Goal: Task Accomplishment & Management: Contribute content

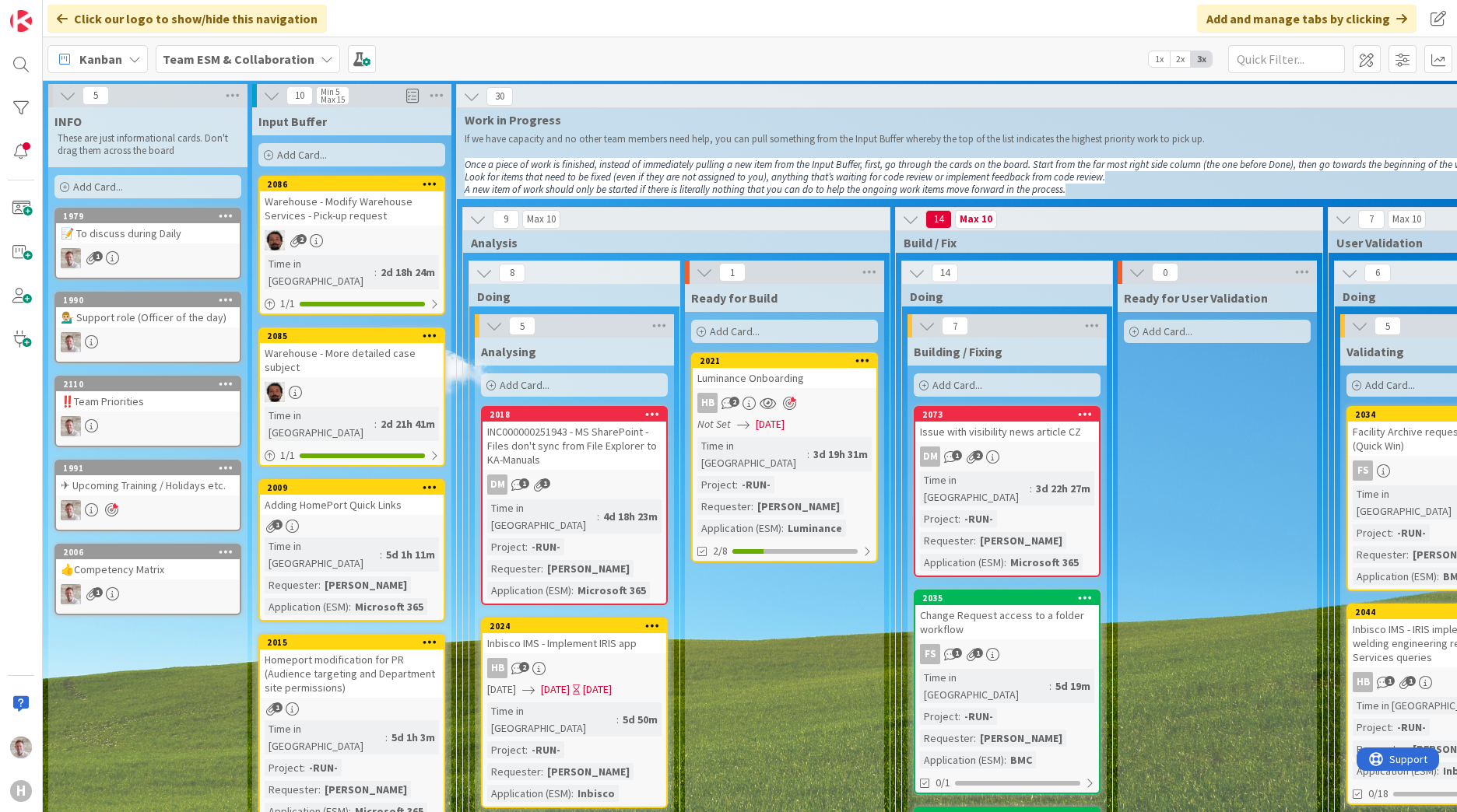
click at [282, 68] on span "Team ESM & Collaboration" at bounding box center [238, 58] width 152 height 18
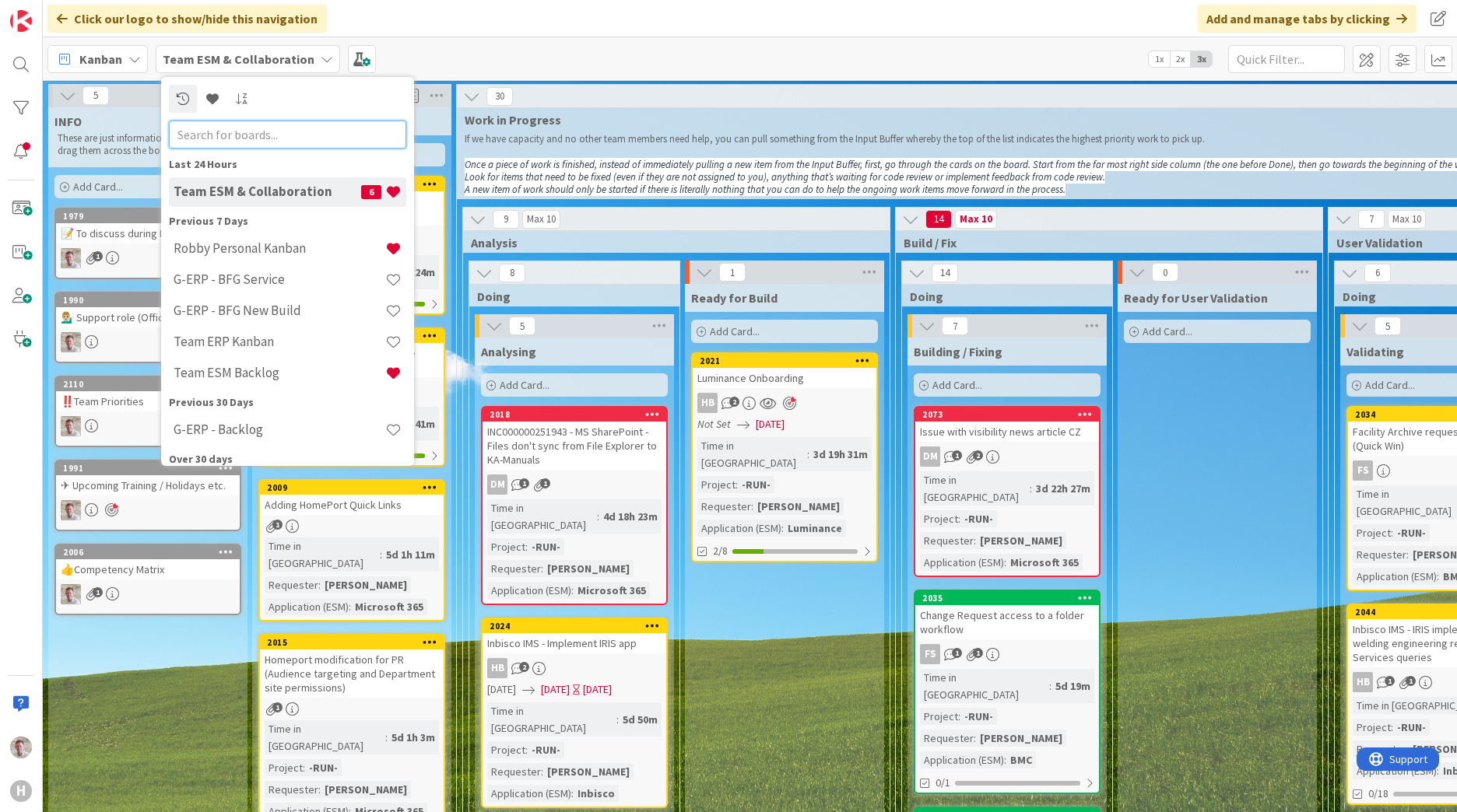
drag, startPoint x: 299, startPoint y: 253, endPoint x: 284, endPoint y: 135, distance: 118.9
click at [284, 135] on input "text" at bounding box center [287, 134] width 238 height 28
click at [213, 96] on icon at bounding box center [213, 99] width 13 height 13
click at [249, 58] on b "Team ESM & Collaboration" at bounding box center [238, 58] width 152 height 15
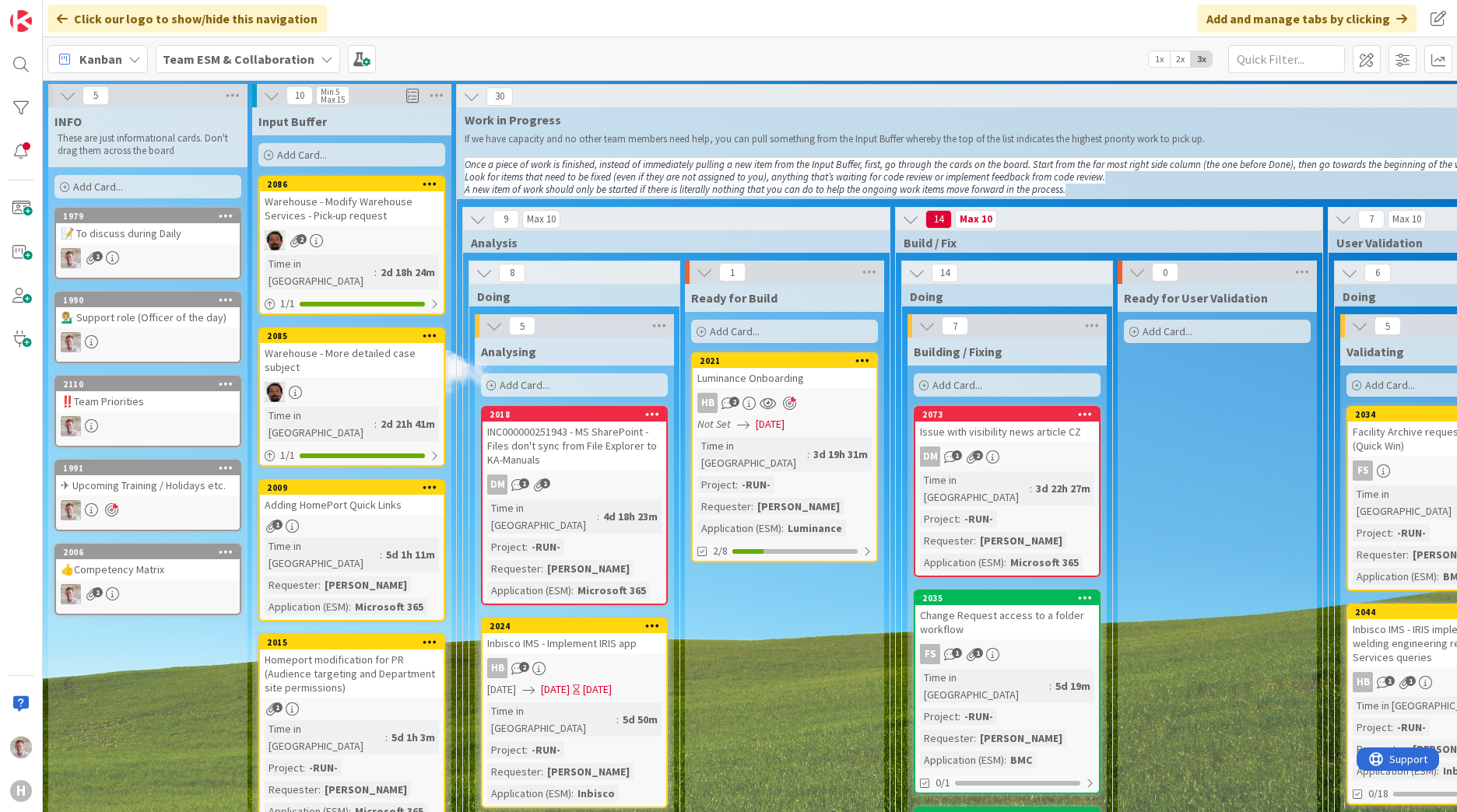
click at [274, 62] on b "Team ESM & Collaboration" at bounding box center [238, 58] width 152 height 15
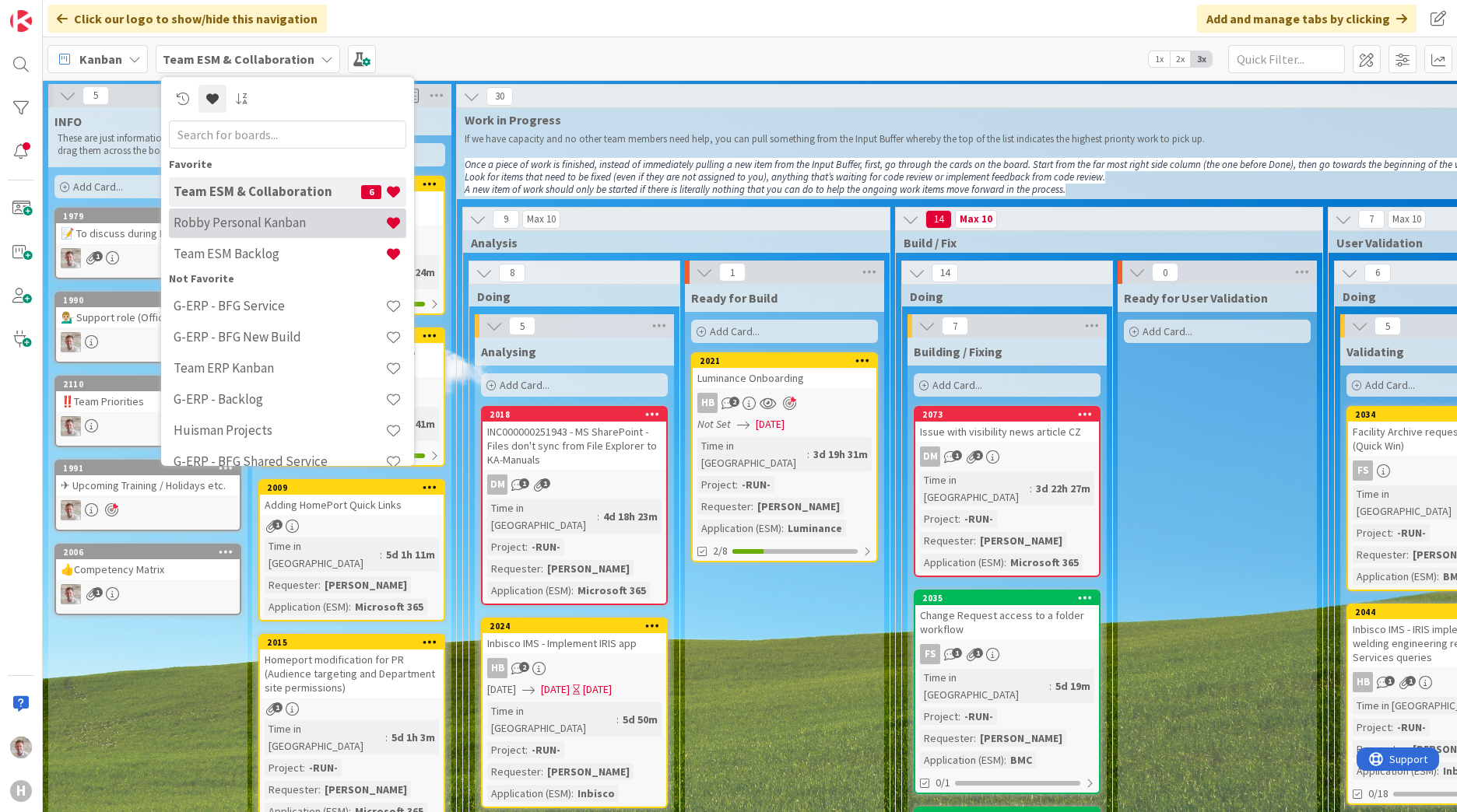
click at [257, 219] on h4 "Robby Personal Kanban" at bounding box center [279, 222] width 212 height 15
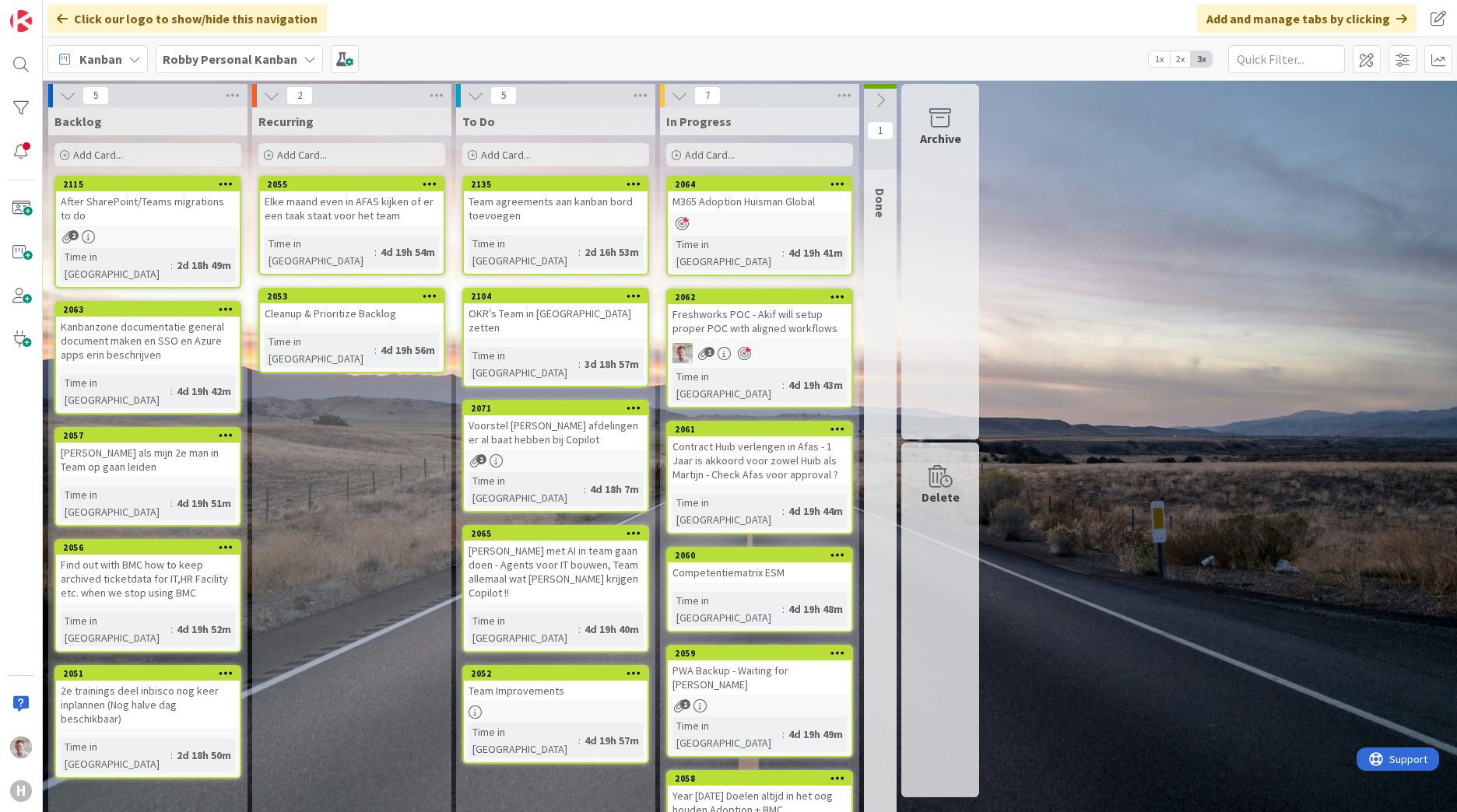
click at [240, 62] on b "Robby Personal Kanban" at bounding box center [230, 58] width 134 height 15
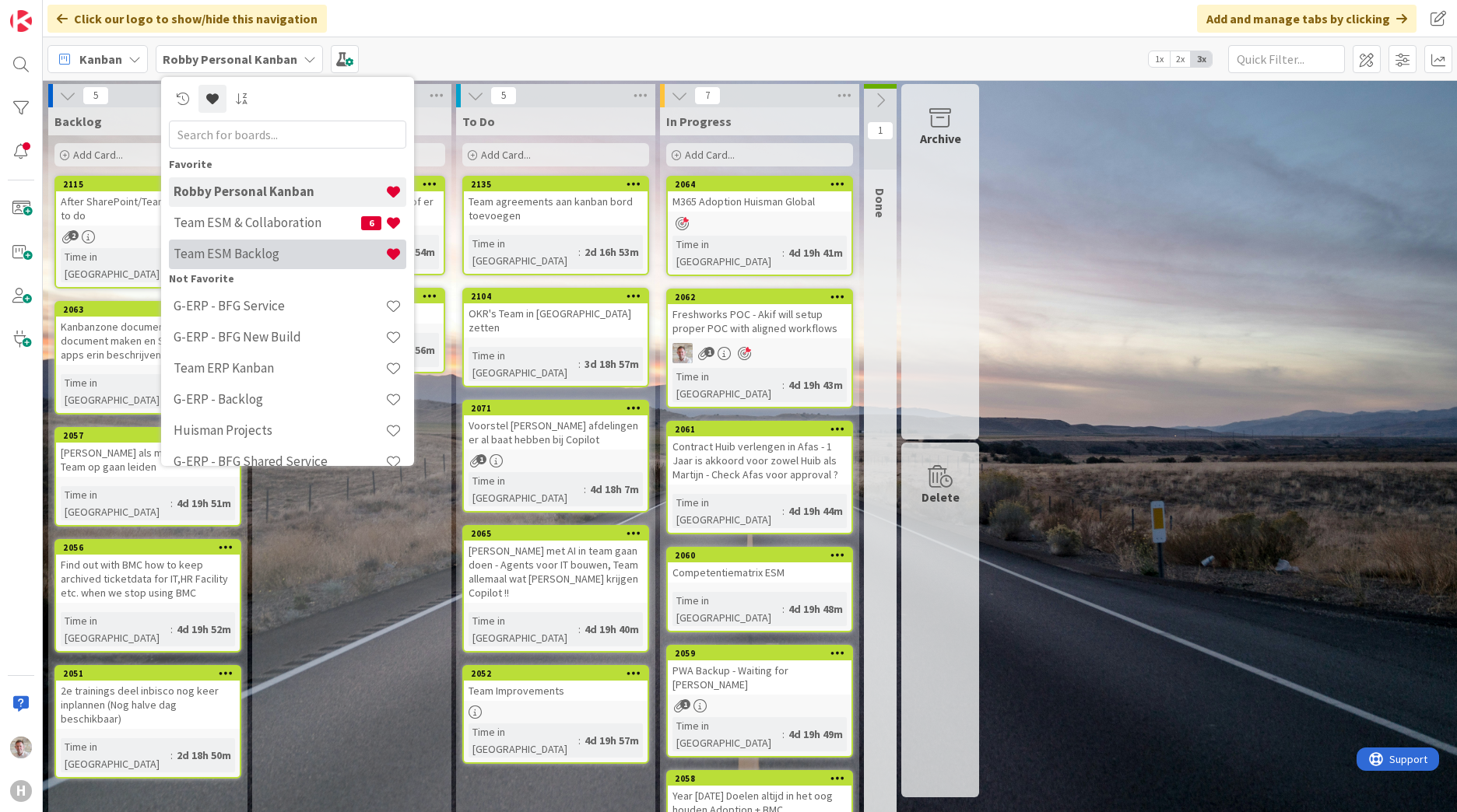
click at [246, 257] on h4 "Team ESM Backlog" at bounding box center [279, 253] width 212 height 15
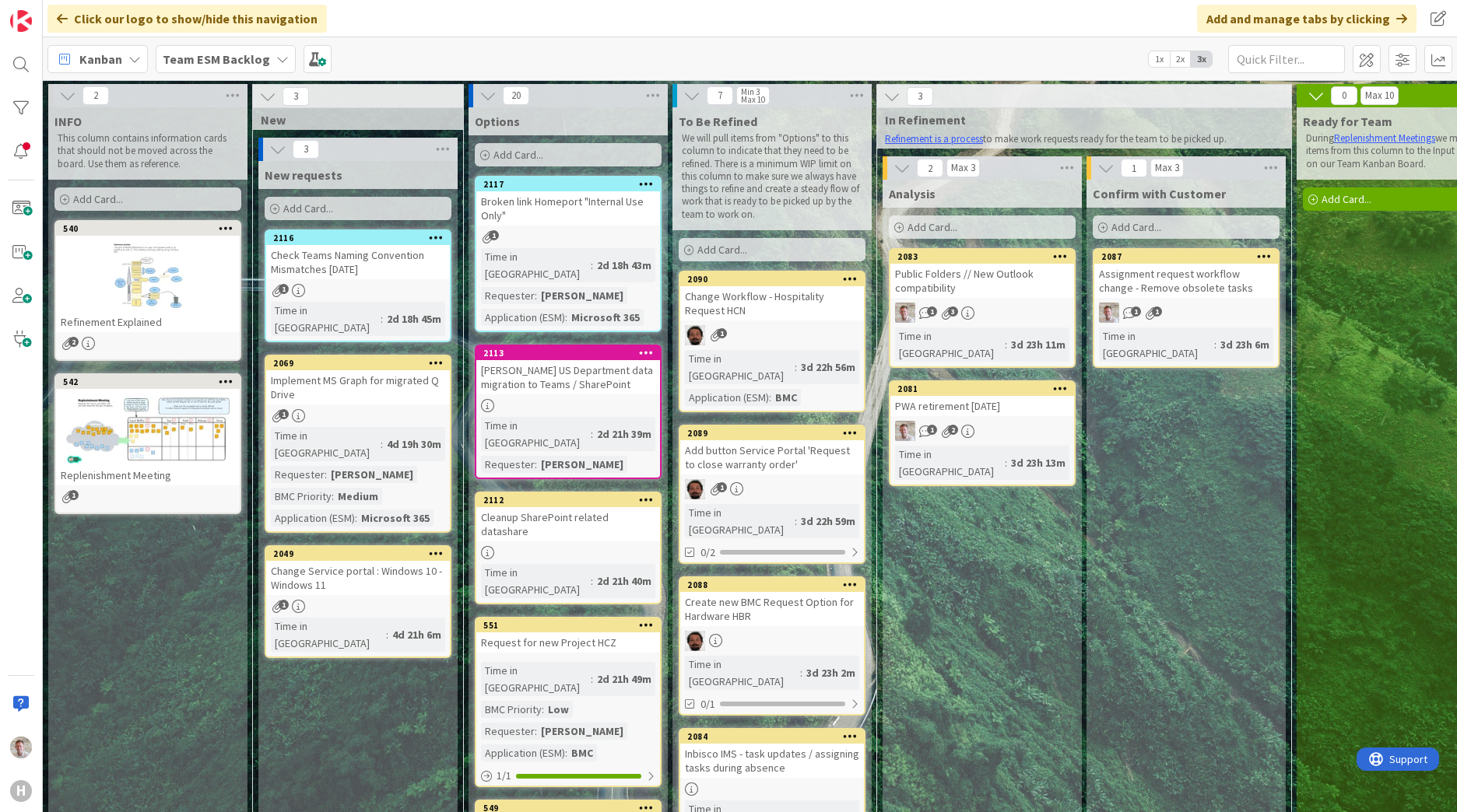
click at [245, 47] on div "Team ESM Backlog" at bounding box center [226, 58] width 140 height 28
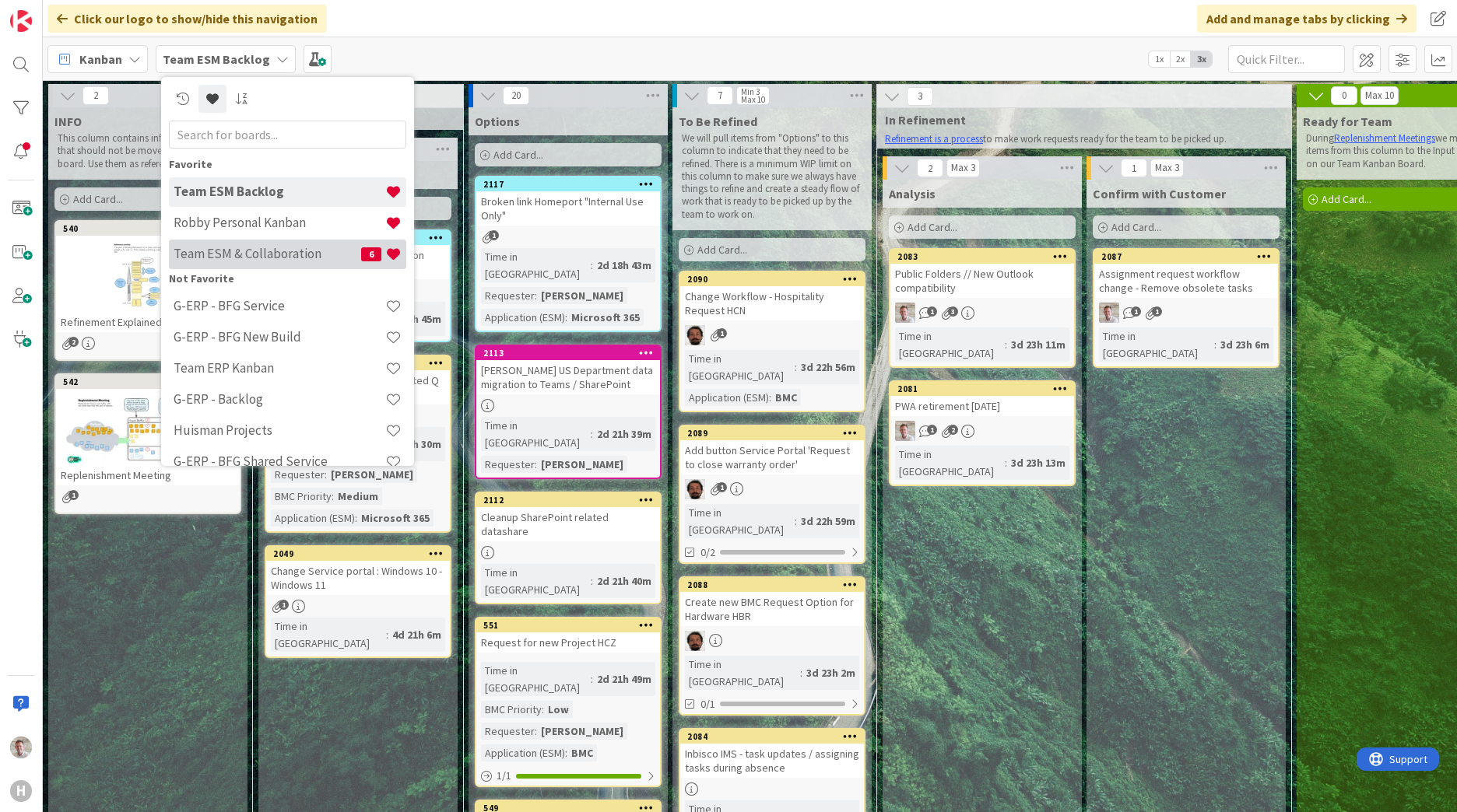
click at [253, 255] on h4 "Team ESM & Collaboration" at bounding box center [267, 253] width 188 height 15
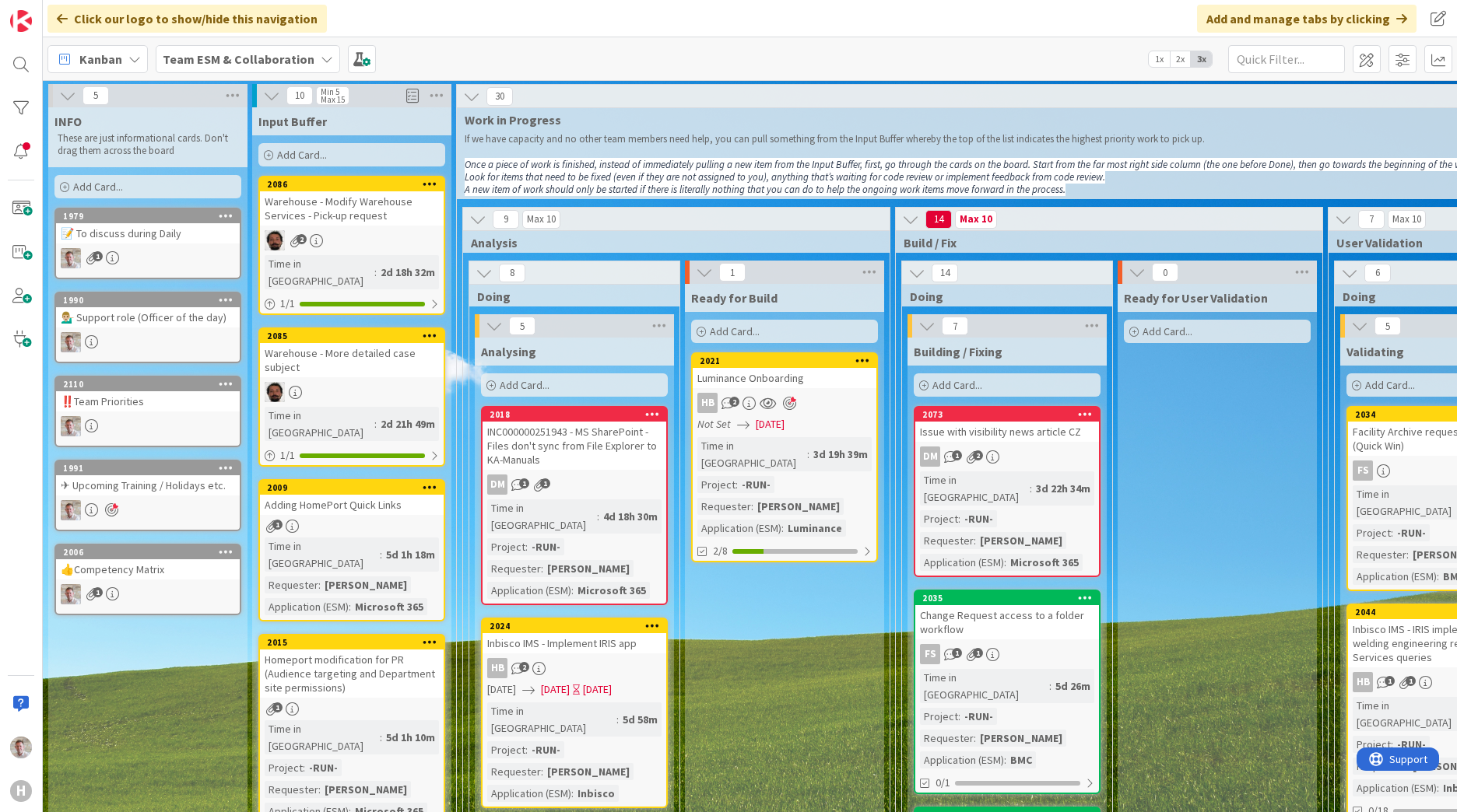
click at [119, 483] on div "✈ Upcoming Training / Holidays etc." at bounding box center [148, 485] width 184 height 20
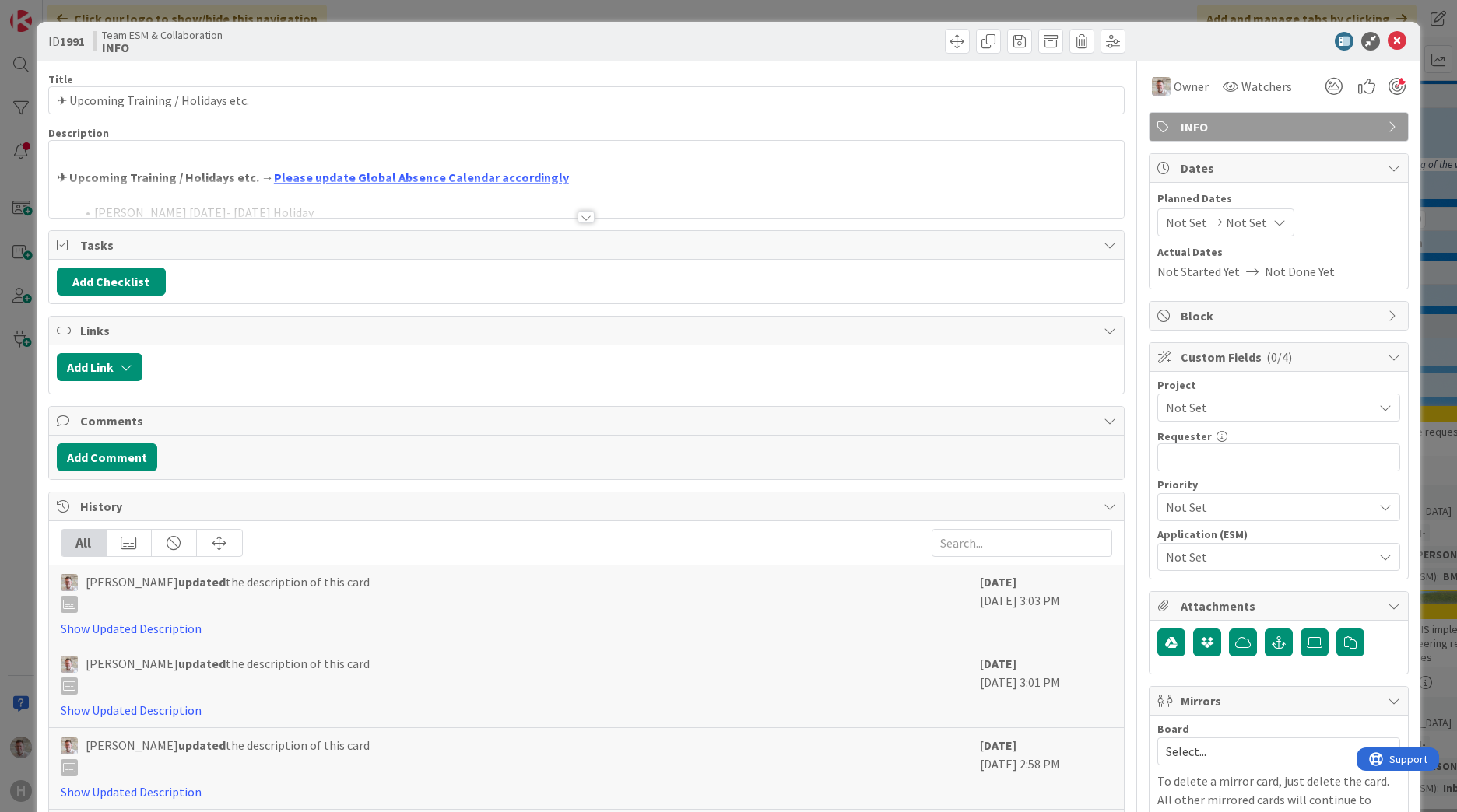
click at [583, 220] on div at bounding box center [585, 217] width 17 height 13
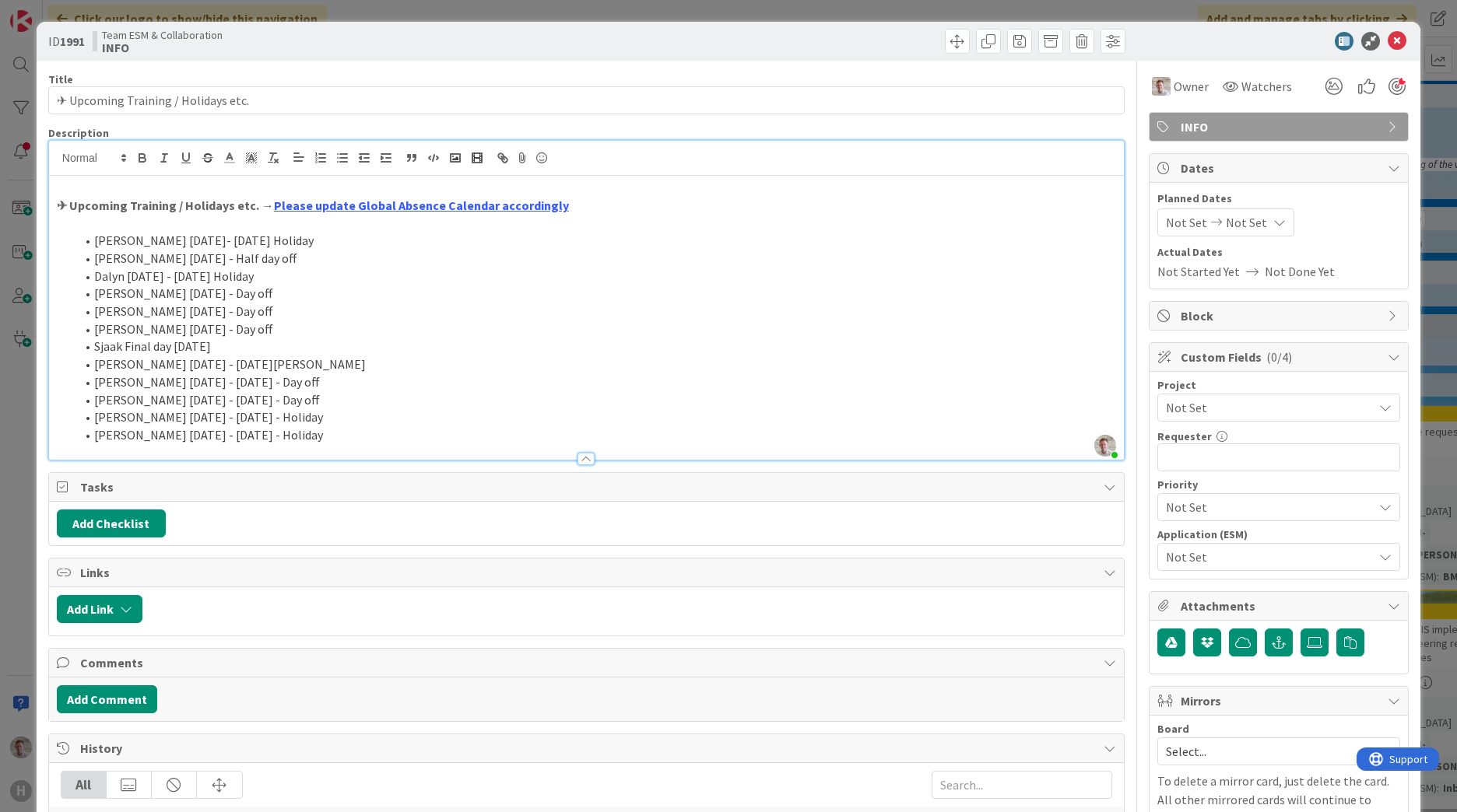
click at [93, 241] on li "[PERSON_NAME] [DATE]- [DATE] Holiday" at bounding box center [596, 241] width 1041 height 18
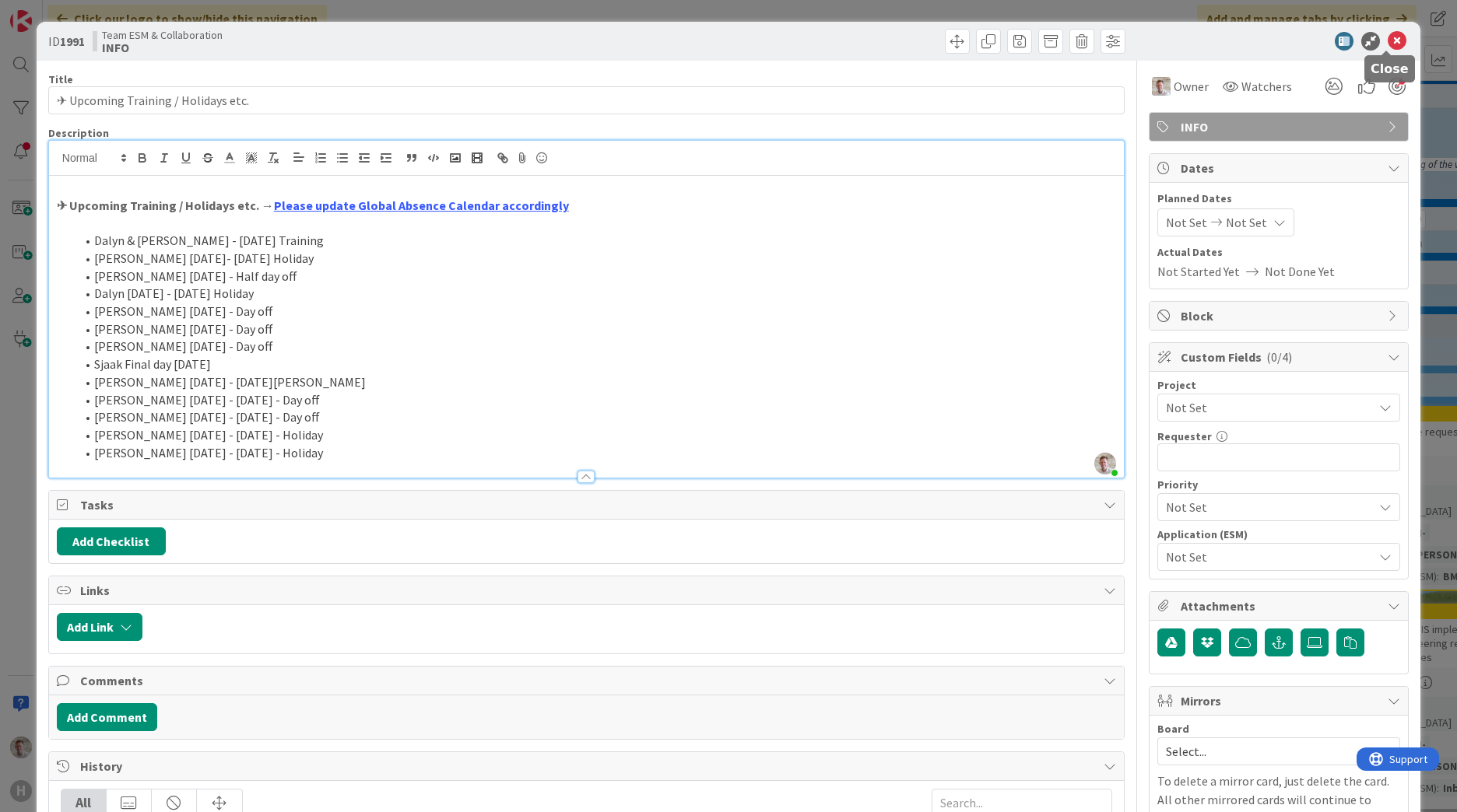
click at [1388, 36] on icon at bounding box center [1397, 41] width 18 height 18
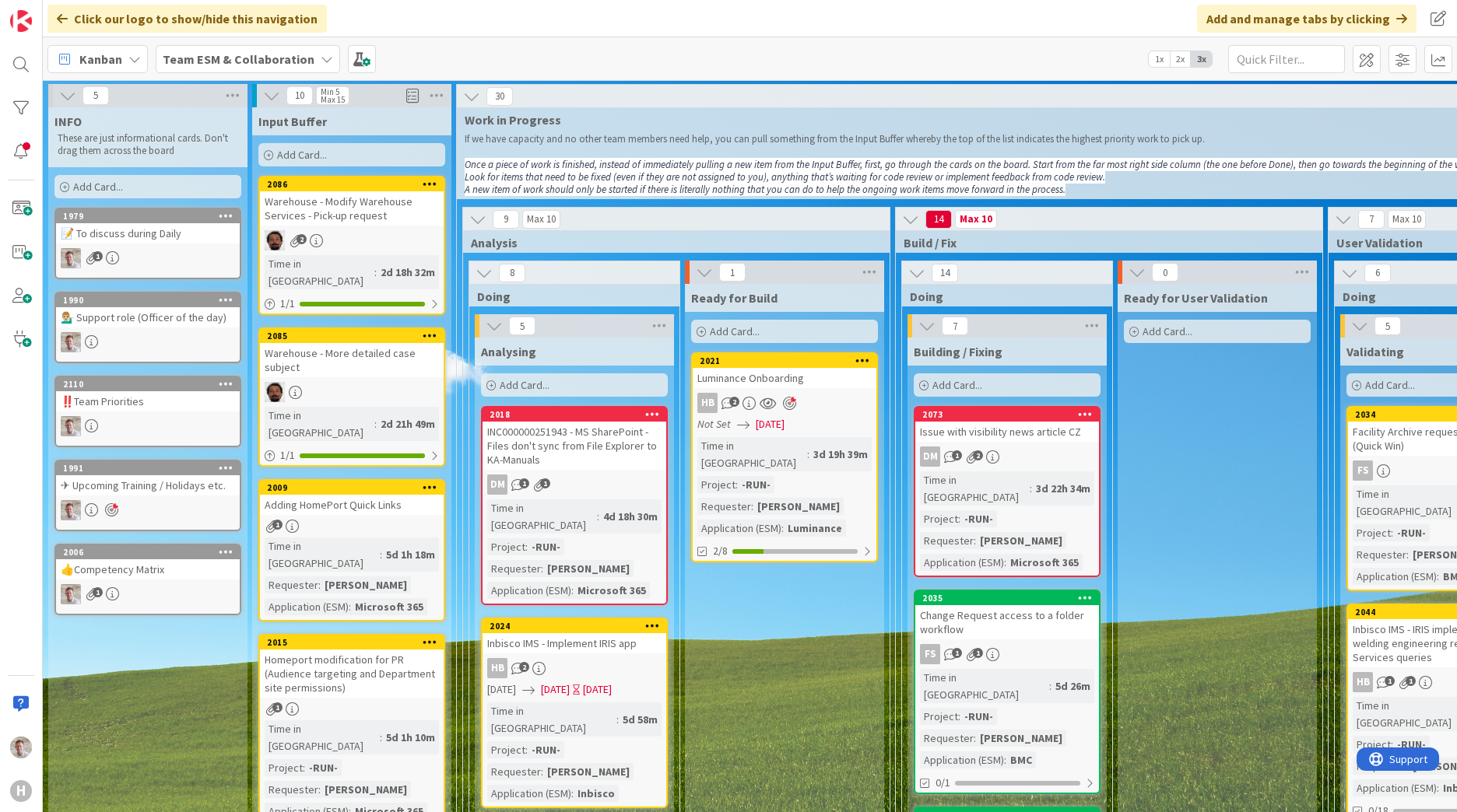
click at [120, 488] on div "✈ Upcoming Training / Holidays etc." at bounding box center [148, 485] width 184 height 20
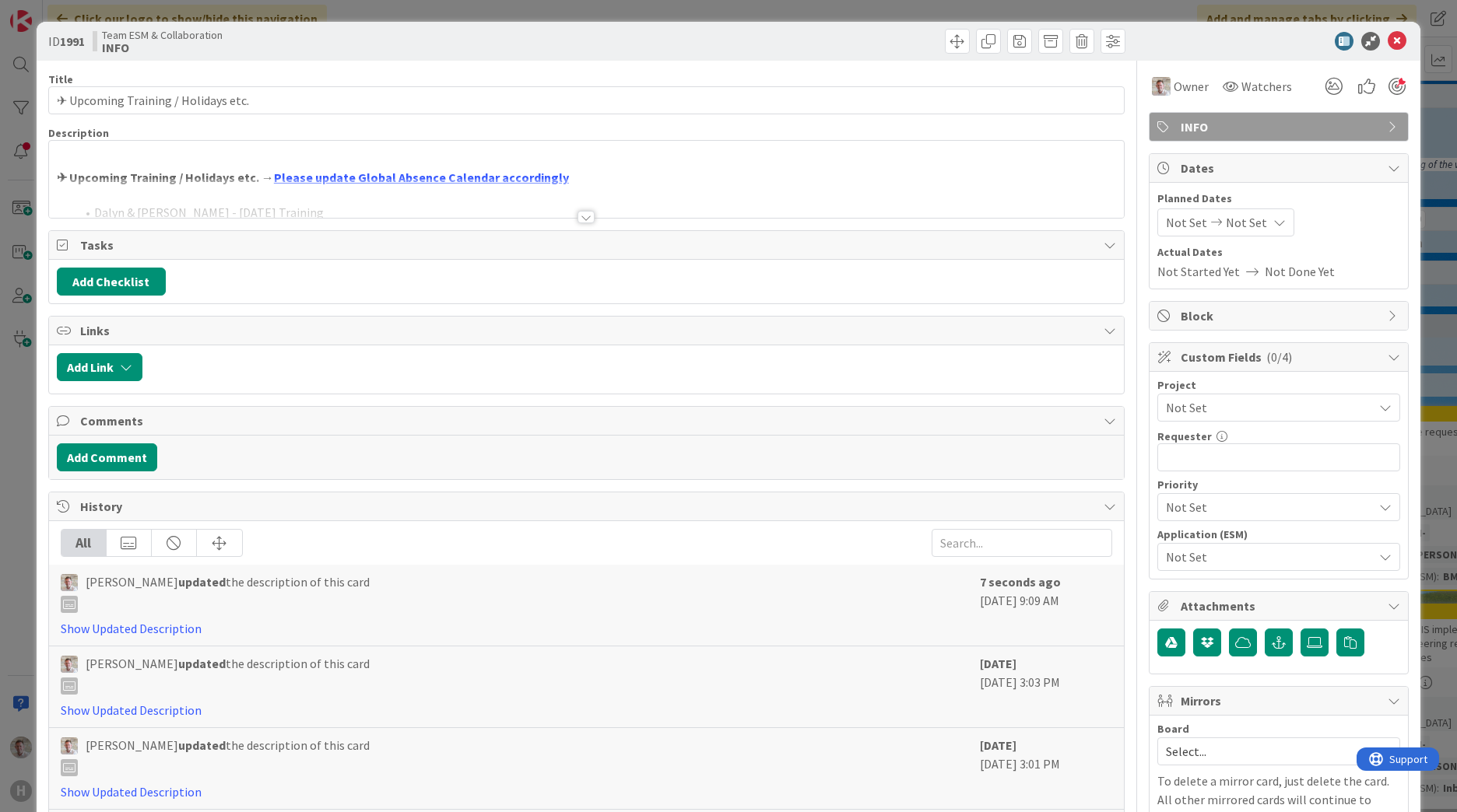
drag, startPoint x: 600, startPoint y: 221, endPoint x: 568, endPoint y: 219, distance: 32.1
click at [594, 221] on div "Title 36 / 128 ✈ Upcoming Training / Holidays etc. Description ✈ Upcoming Train…" at bounding box center [586, 602] width 1076 height 1082
click at [567, 219] on div "Title 36 / 128 ✈ Upcoming Training / Holidays etc. Description ✈ Upcoming Train…" at bounding box center [586, 602] width 1076 height 1082
click at [577, 220] on div at bounding box center [585, 217] width 17 height 13
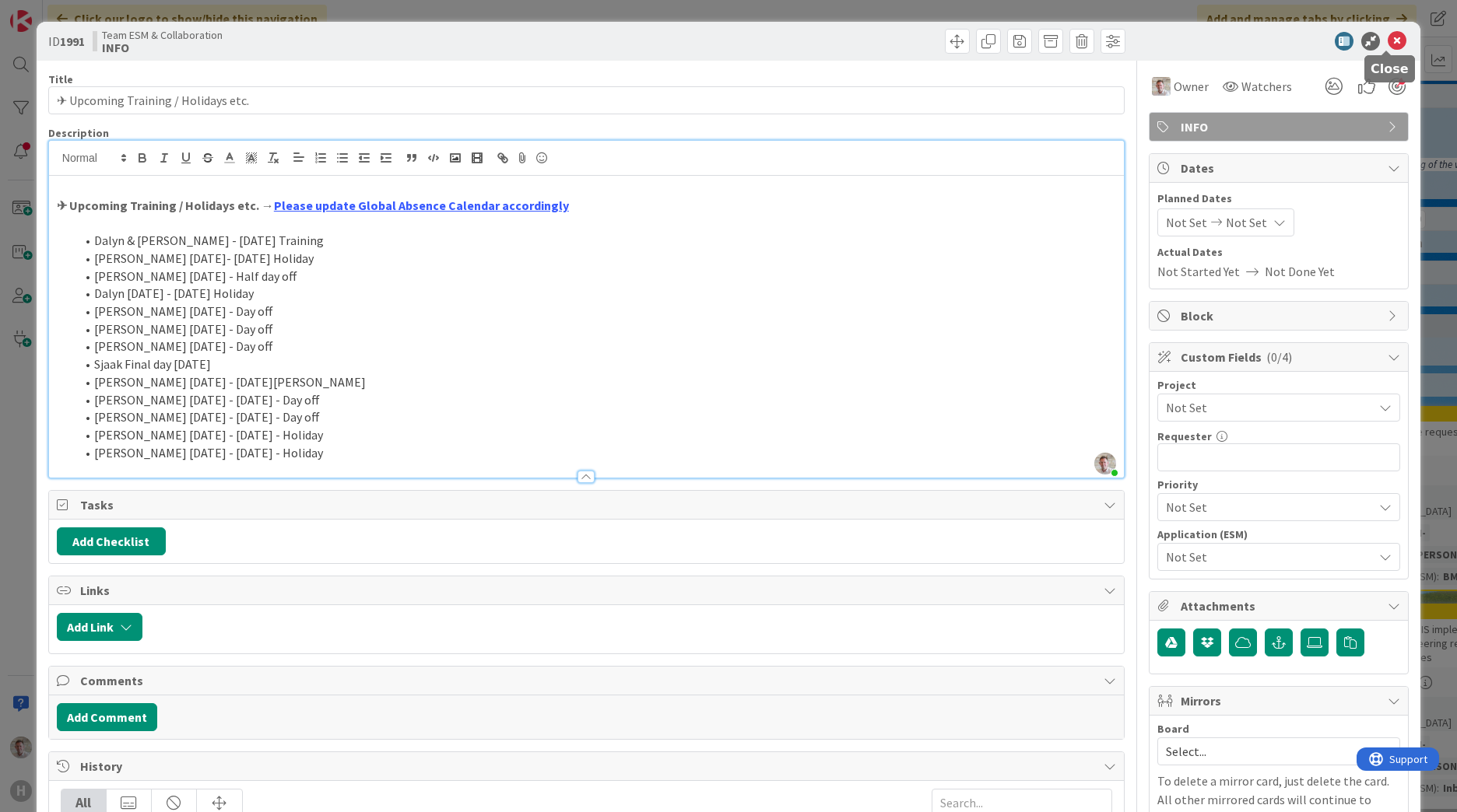
click at [1388, 34] on icon at bounding box center [1397, 41] width 18 height 18
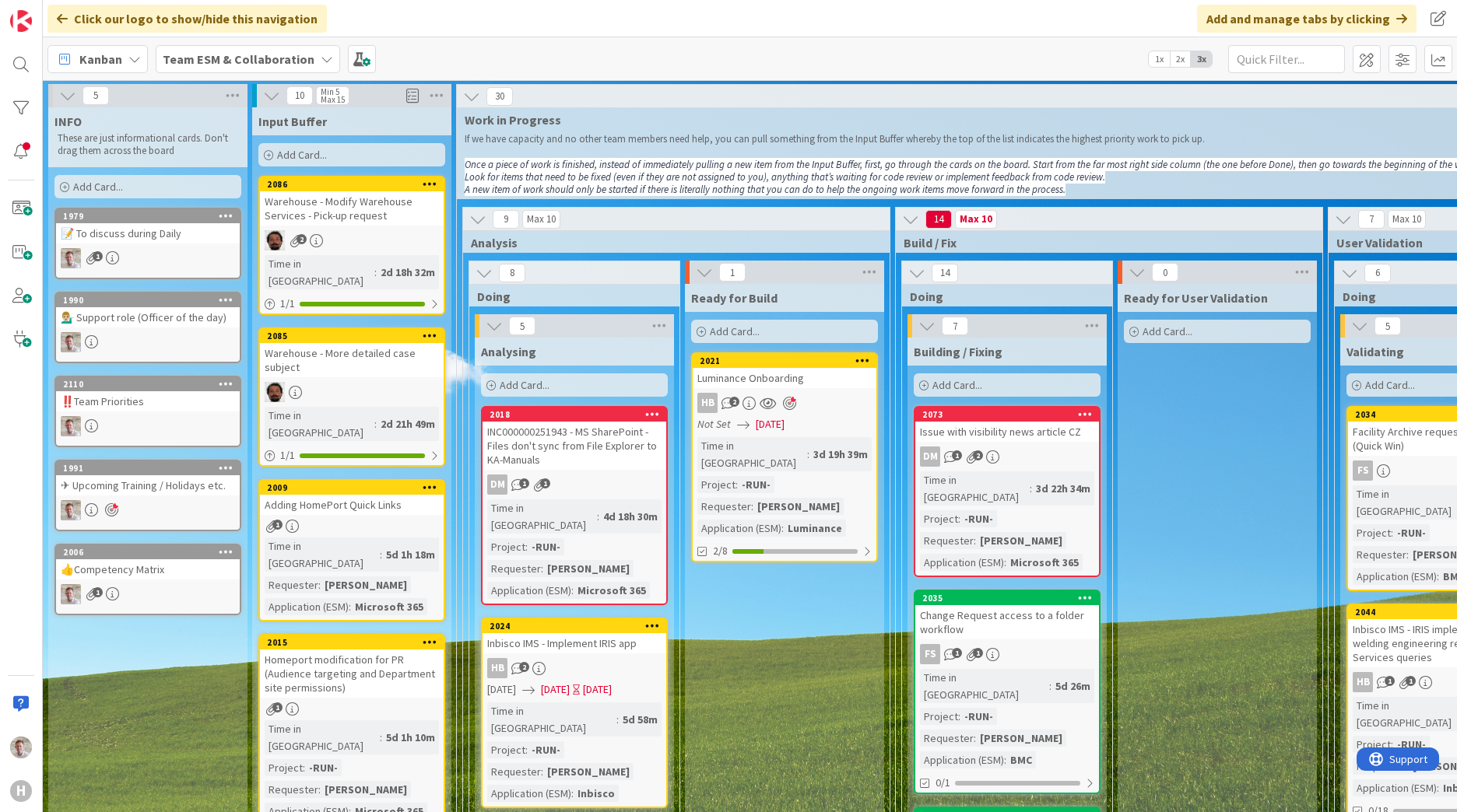
click at [118, 324] on div "💁🏼‍♂️ Support role (Officer of the day)" at bounding box center [148, 317] width 184 height 20
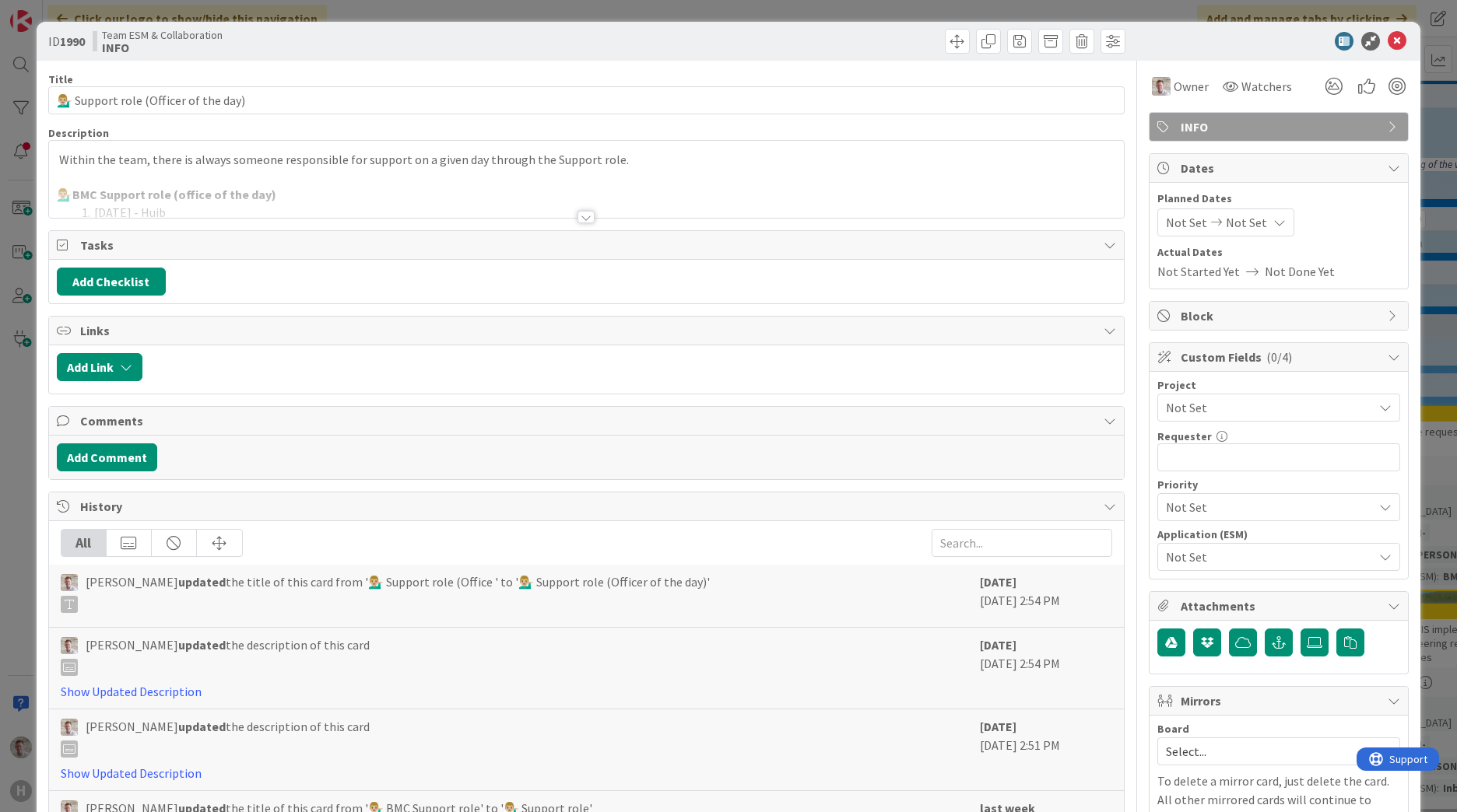
click at [579, 211] on div at bounding box center [585, 217] width 17 height 13
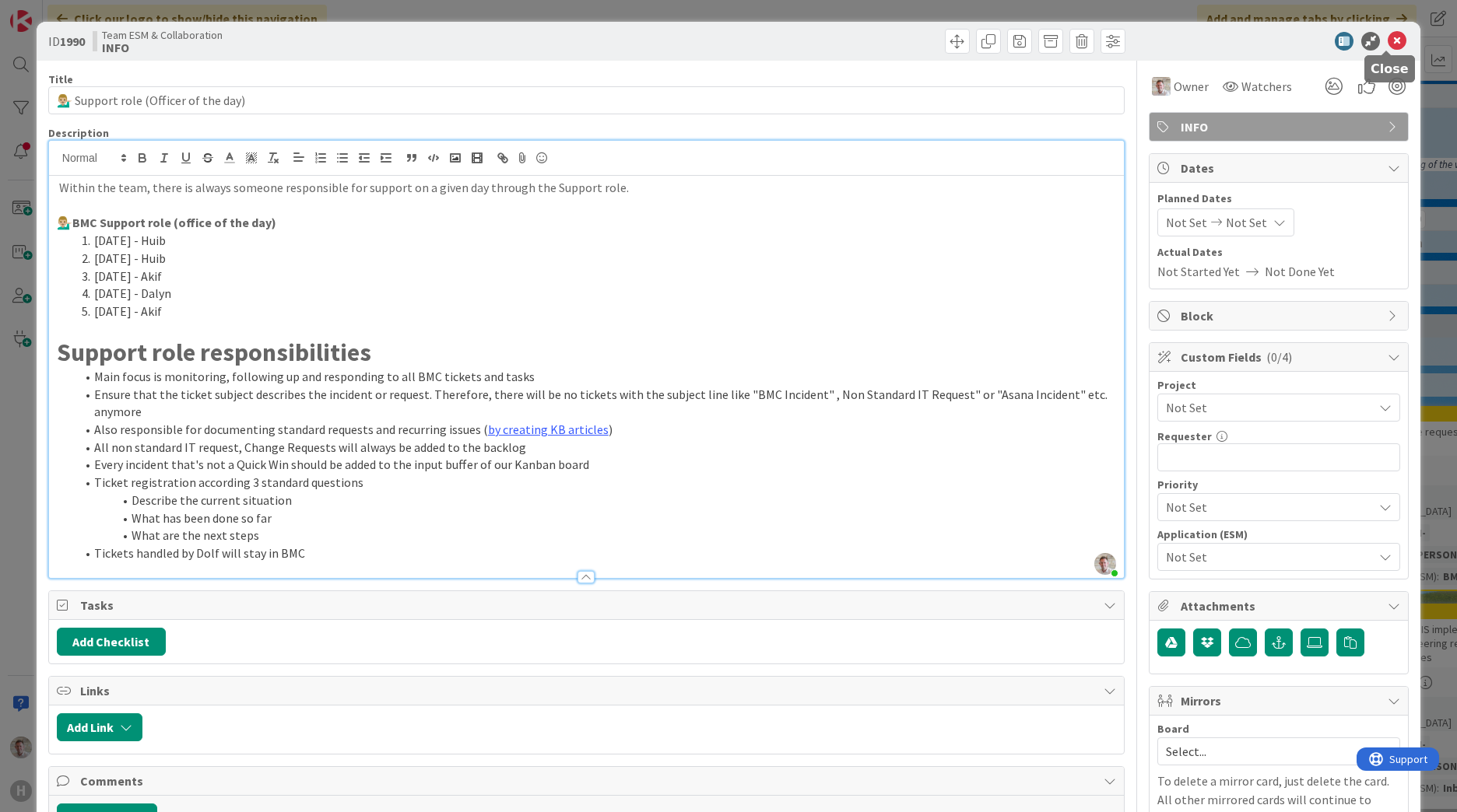
click at [1389, 44] on icon at bounding box center [1397, 41] width 18 height 18
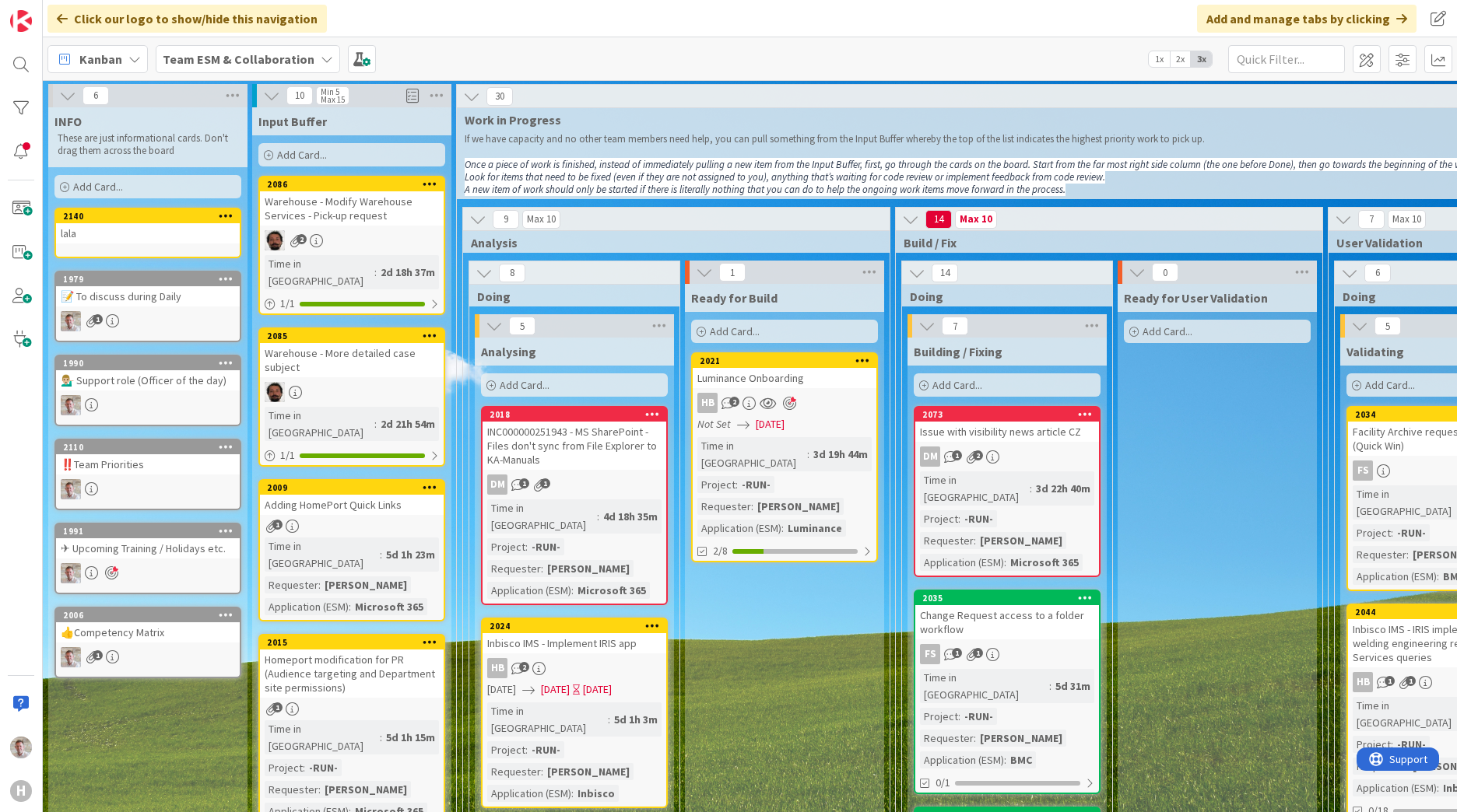
click at [207, 52] on b "Team ESM & Collaboration" at bounding box center [238, 58] width 152 height 15
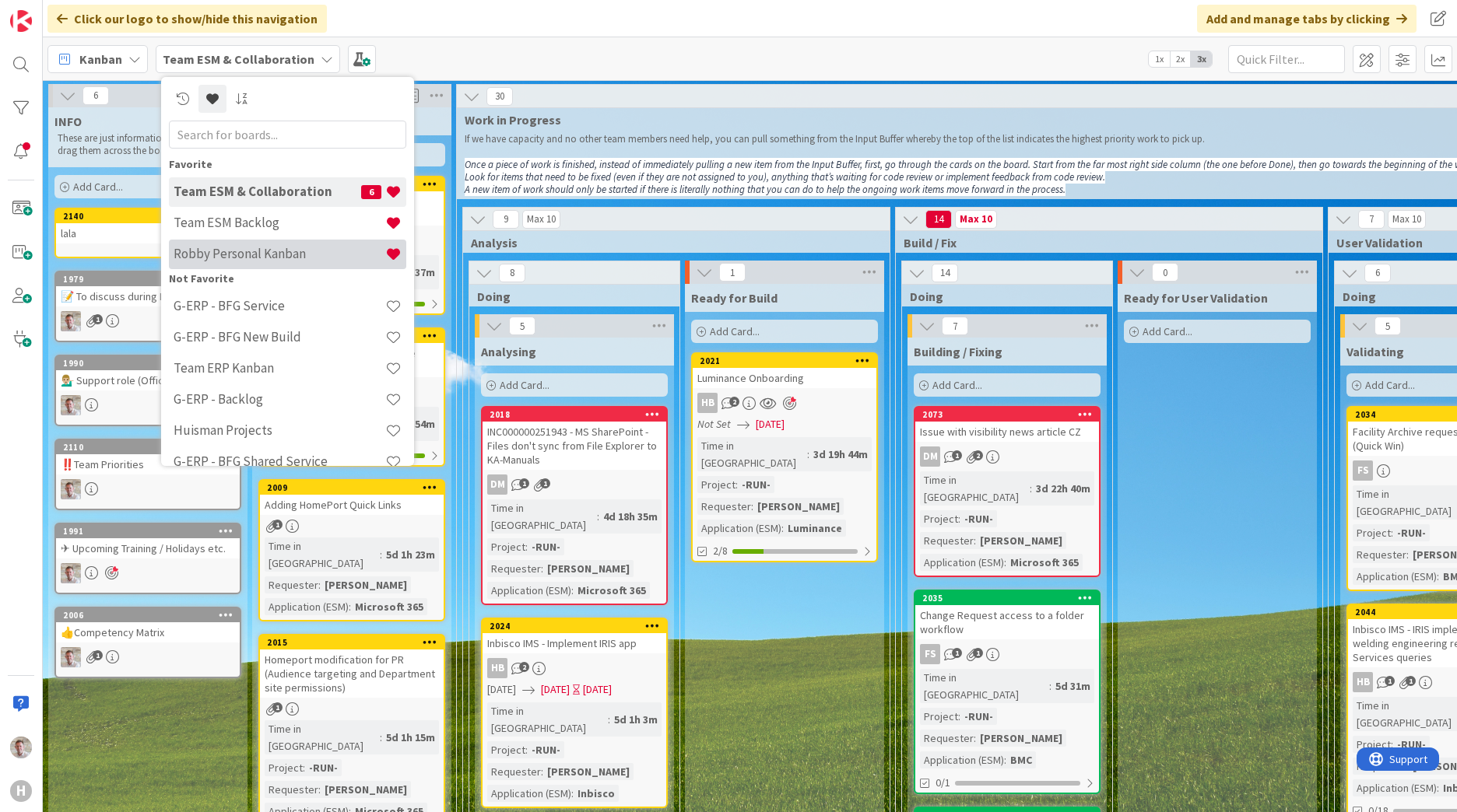
click at [249, 261] on h4 "Robby Personal Kanban" at bounding box center [279, 253] width 212 height 15
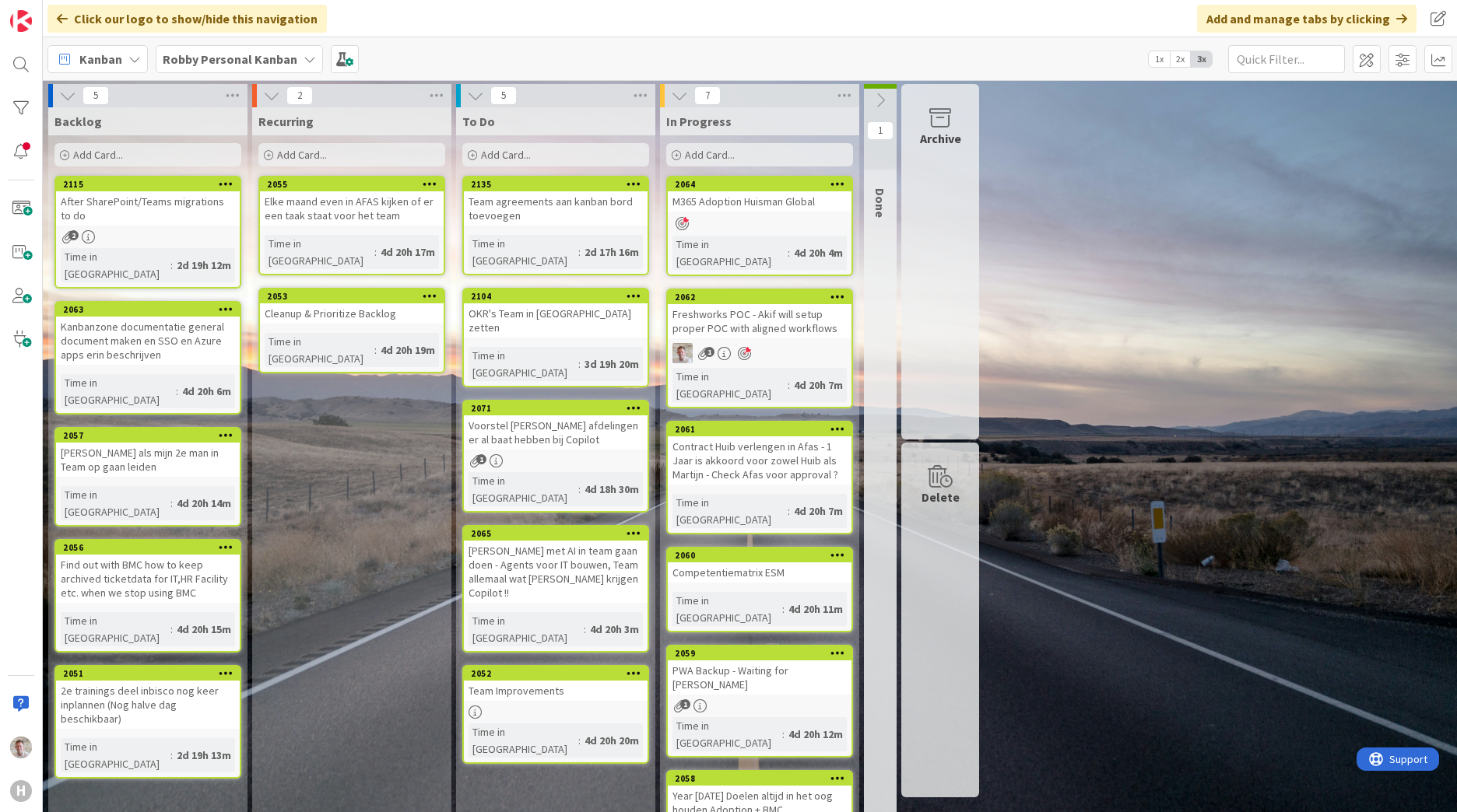
click at [515, 149] on span "Add Card..." at bounding box center [506, 155] width 50 height 14
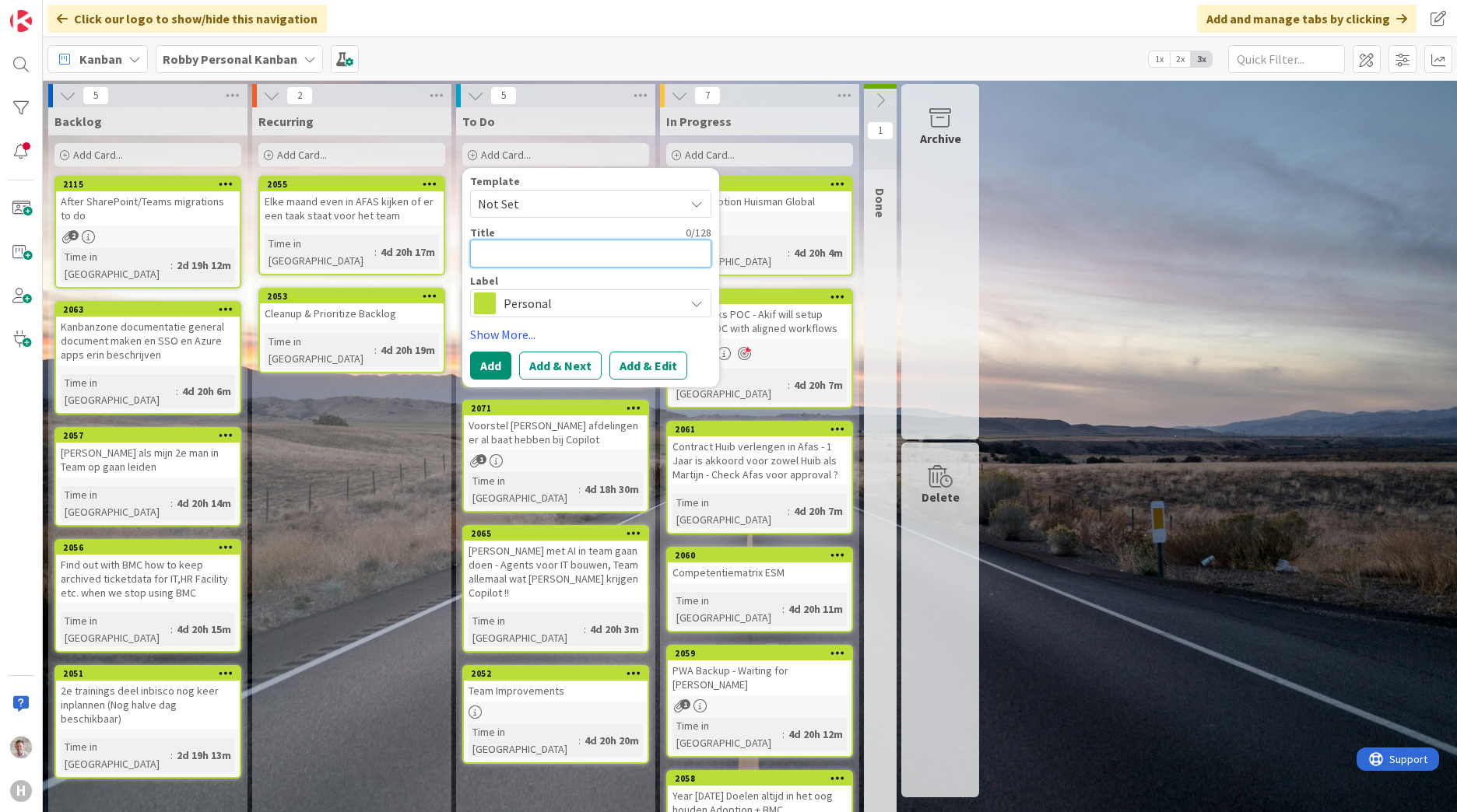
click at [511, 267] on textarea at bounding box center [591, 253] width 242 height 28
paste textarea "Vacature opening als [PERSON_NAME] weg gaat ?"
type textarea "x"
type textarea "Vacature opening als [PERSON_NAME] weg gaat ?"
click at [498, 360] on button "Add" at bounding box center [491, 365] width 42 height 28
